Goal: Task Accomplishment & Management: Complete application form

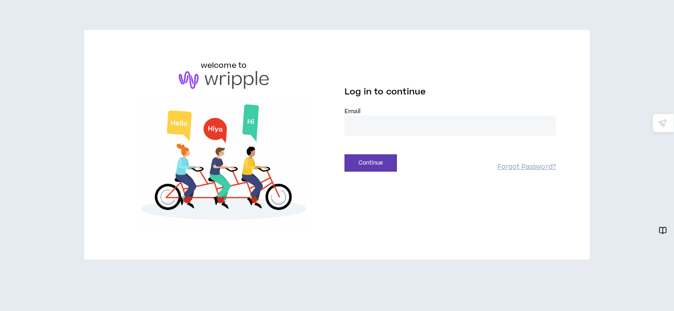
type input "**********"
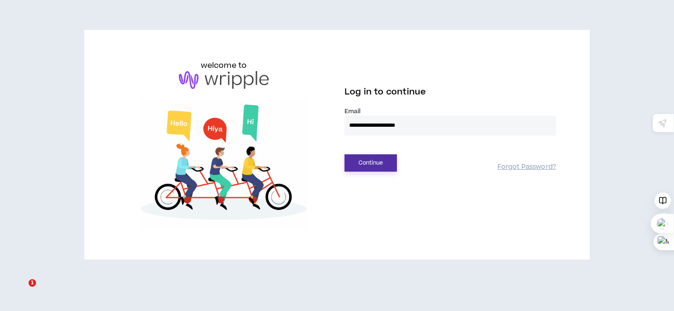
click at [376, 166] on button "Continue" at bounding box center [371, 162] width 52 height 17
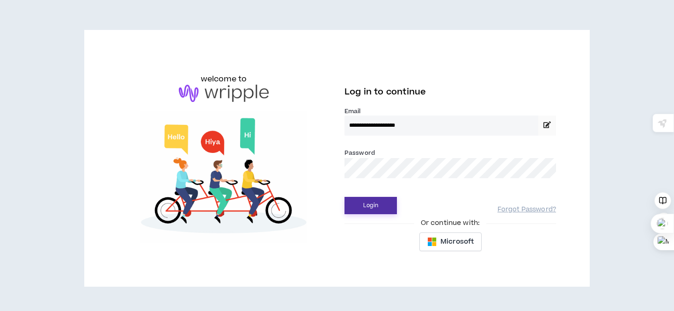
click at [366, 206] on button "Login" at bounding box center [371, 205] width 52 height 17
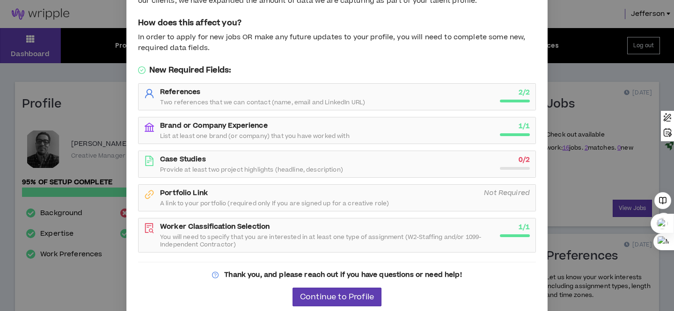
scroll to position [66, 0]
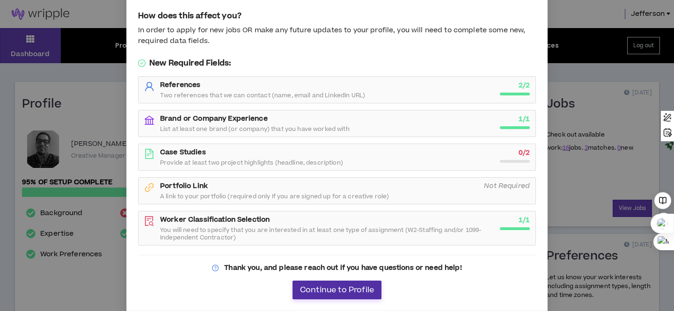
click at [350, 291] on span "Continue to Profile" at bounding box center [337, 290] width 74 height 9
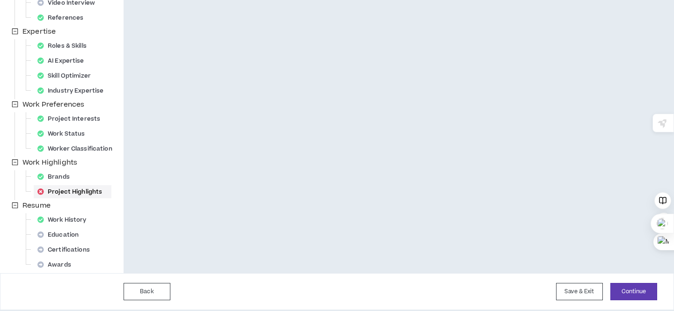
scroll to position [251, 0]
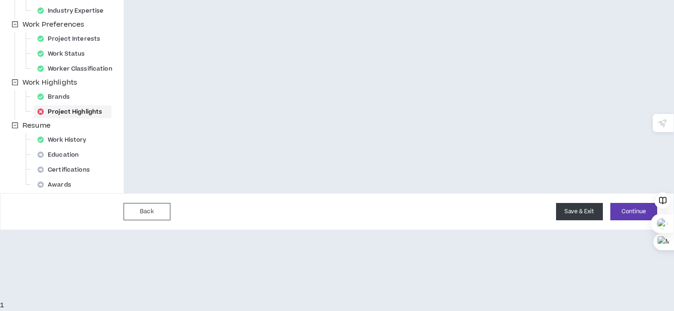
click at [578, 218] on button "Save & Exit" at bounding box center [579, 211] width 47 height 17
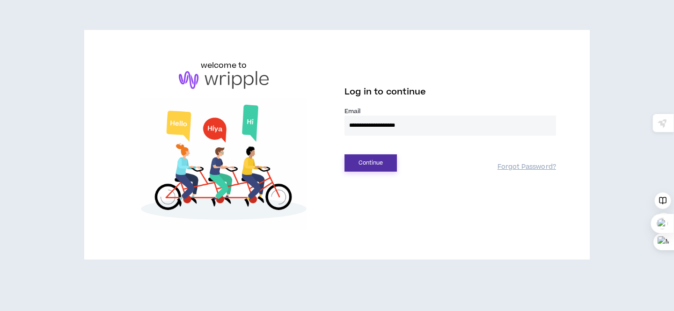
click at [370, 162] on button "Continue" at bounding box center [371, 162] width 52 height 17
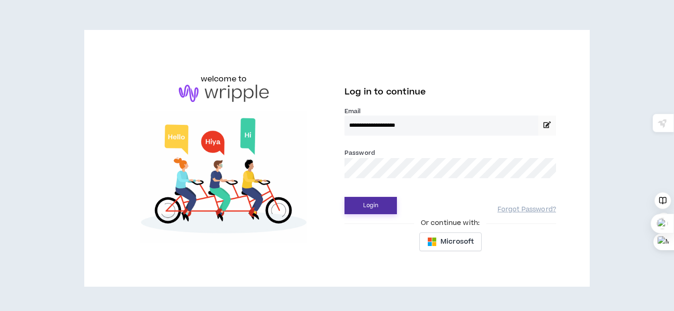
click at [374, 203] on button "Login" at bounding box center [371, 205] width 52 height 17
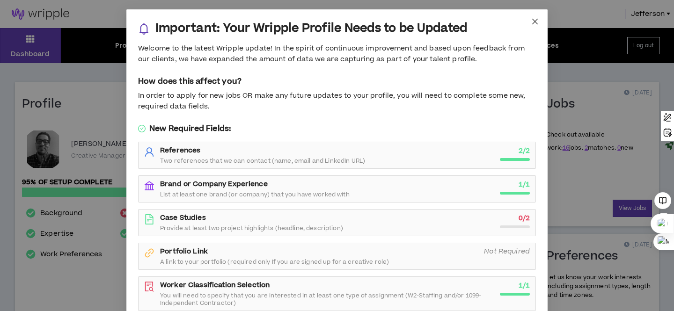
click at [534, 20] on icon "close" at bounding box center [535, 22] width 6 height 6
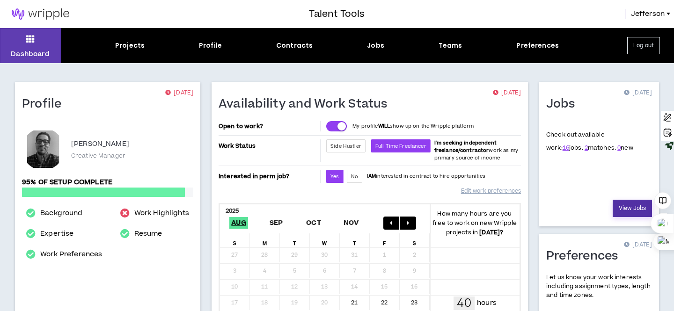
click at [623, 208] on link "View Jobs" at bounding box center [632, 208] width 39 height 17
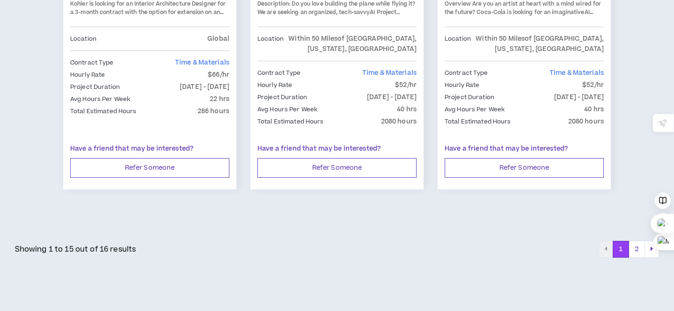
scroll to position [1751, 0]
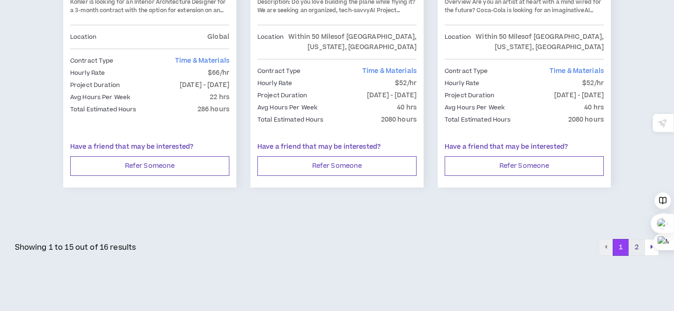
click at [637, 239] on button "2" at bounding box center [637, 247] width 16 height 17
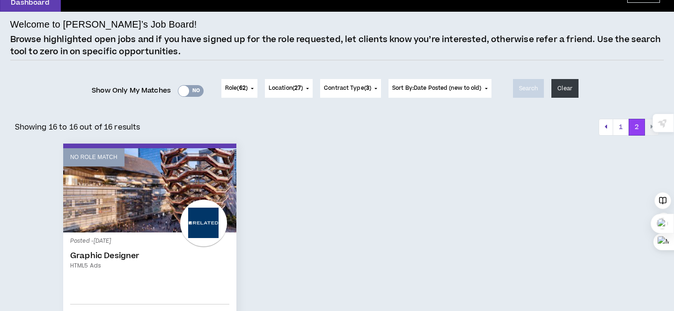
scroll to position [55, 0]
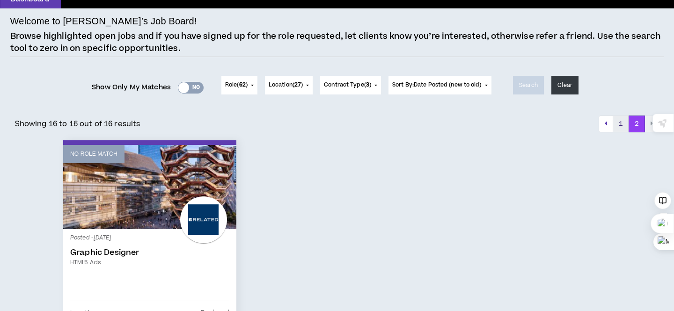
click at [622, 128] on button "1" at bounding box center [621, 124] width 16 height 17
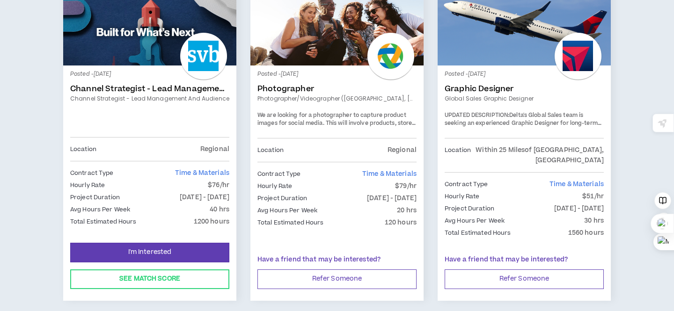
scroll to position [580, 0]
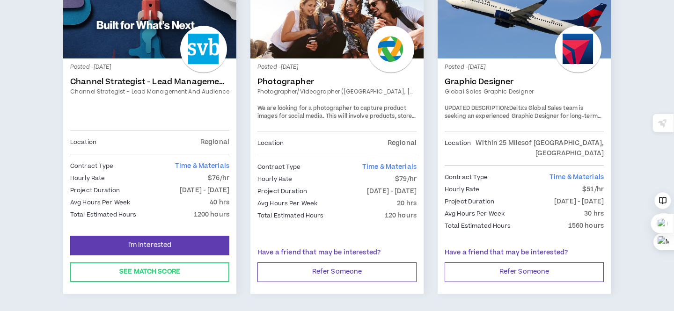
click at [193, 88] on link "Channel Strategist - Lead Management and Audience" at bounding box center [149, 92] width 159 height 8
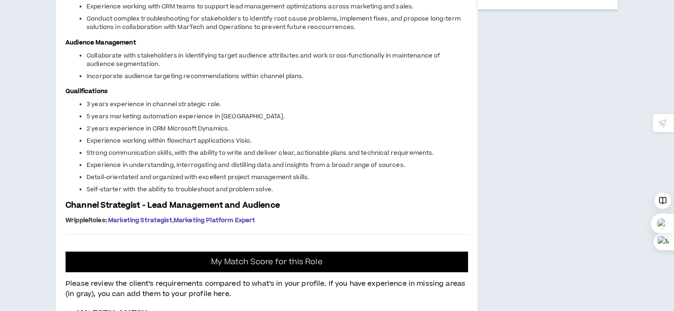
scroll to position [536, 0]
